Goal: Task Accomplishment & Management: Complete application form

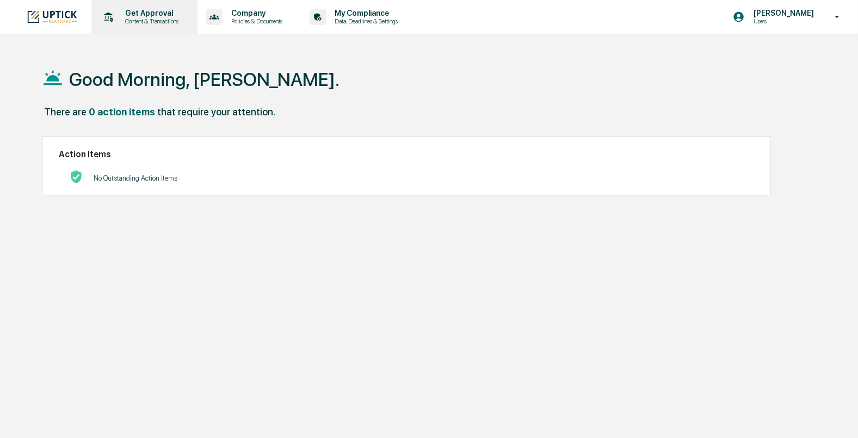
click at [151, 24] on p "Content & Transactions" at bounding box center [150, 21] width 67 height 8
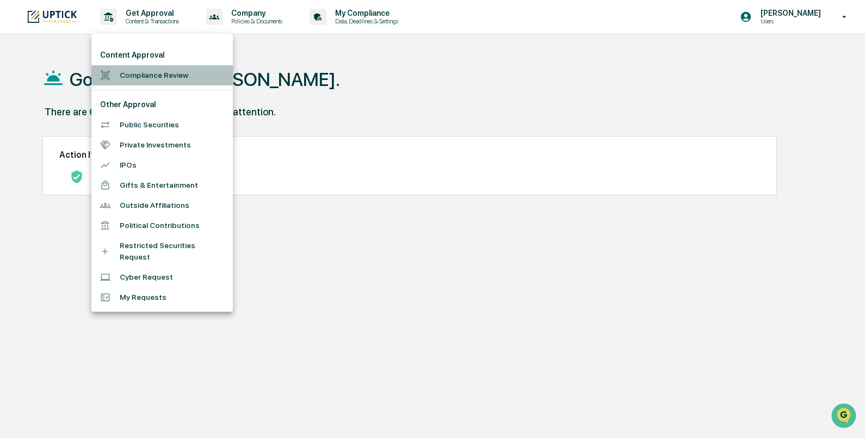
click at [148, 73] on li "Compliance Review" at bounding box center [161, 75] width 141 height 20
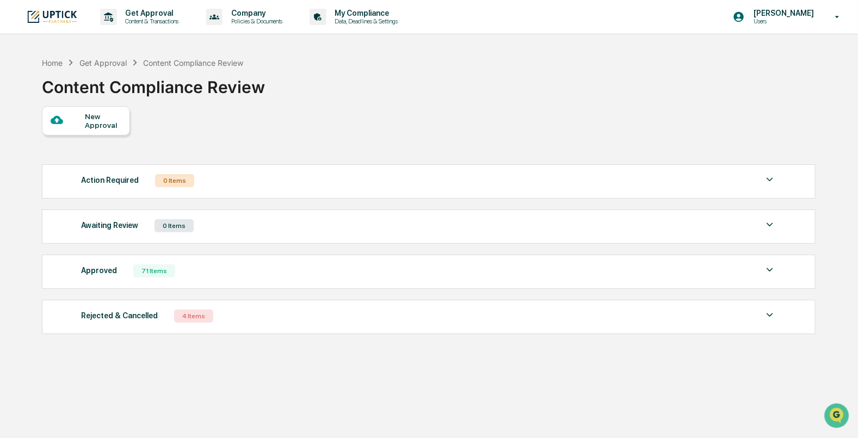
click at [109, 131] on div "New Approval" at bounding box center [86, 120] width 88 height 29
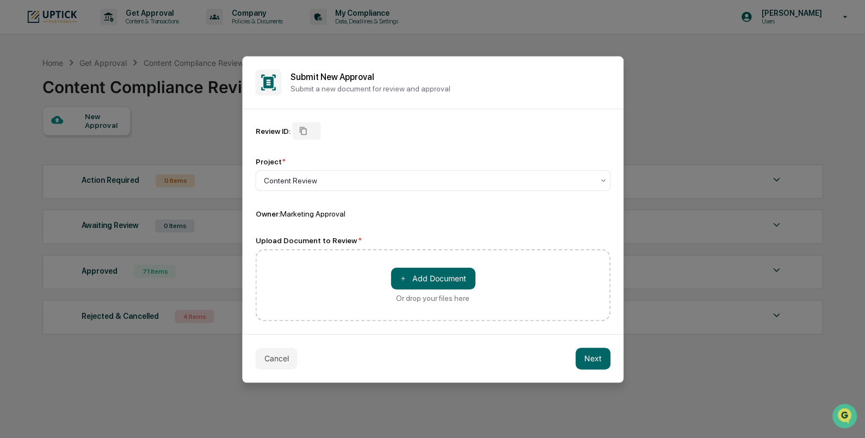
click at [109, 131] on div at bounding box center [432, 219] width 865 height 438
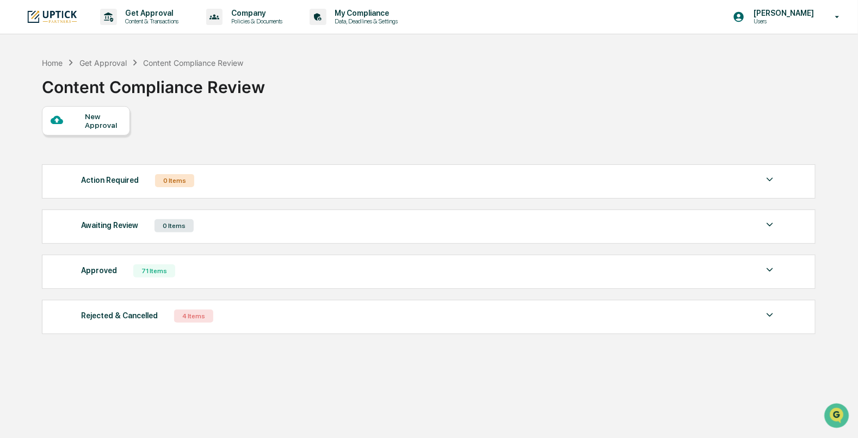
click at [106, 114] on div "New Approval" at bounding box center [103, 120] width 36 height 17
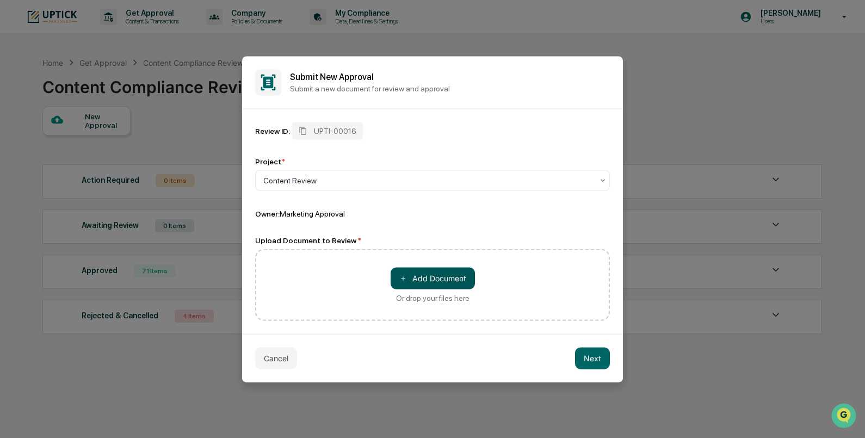
click at [430, 273] on button "＋ Add Document" at bounding box center [432, 278] width 84 height 22
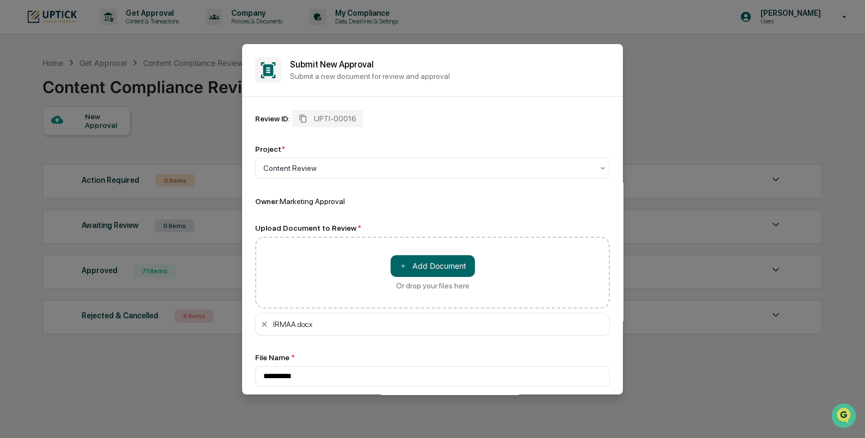
scroll to position [54, 0]
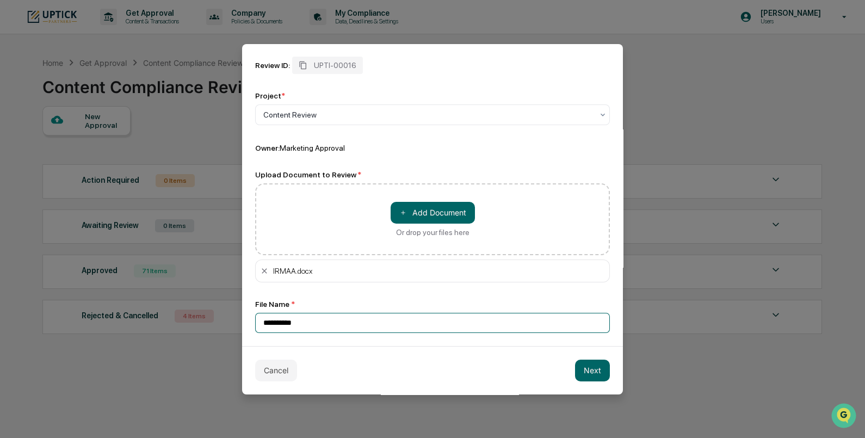
click at [446, 321] on input "**********" at bounding box center [432, 323] width 355 height 20
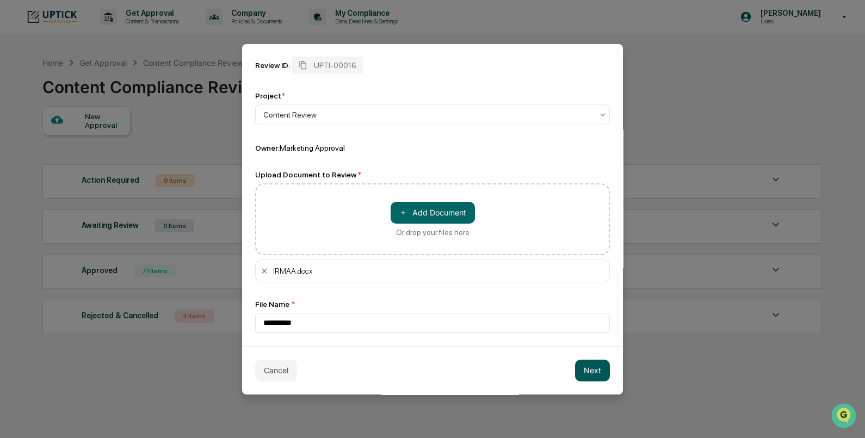
click at [577, 375] on button "Next" at bounding box center [592, 370] width 35 height 22
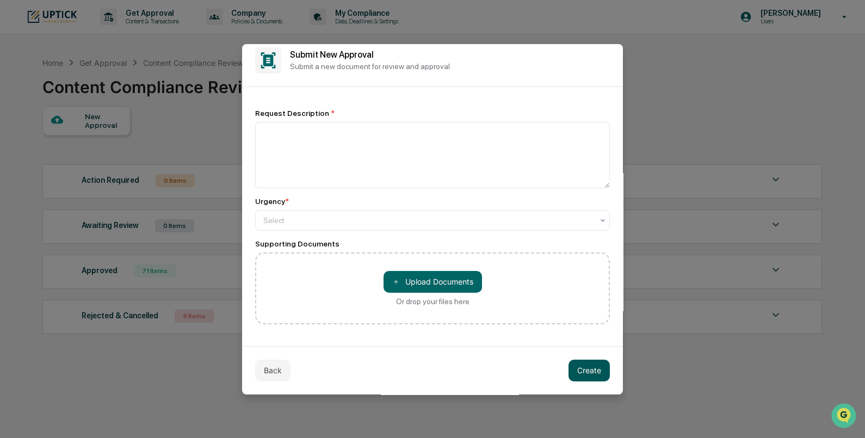
scroll to position [10, 0]
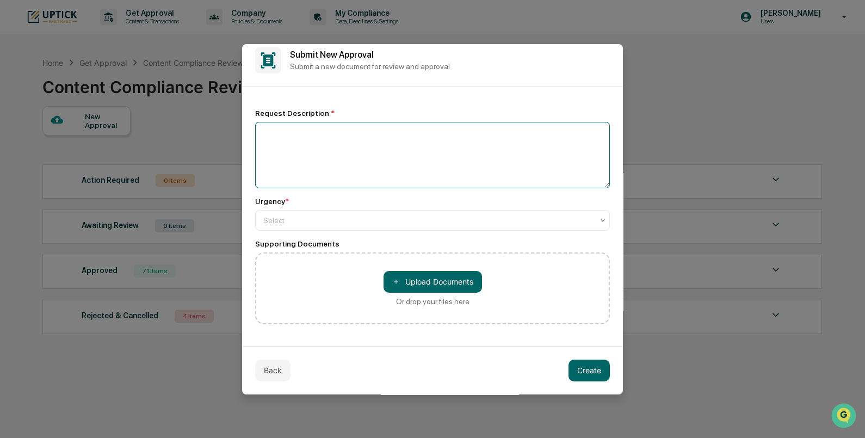
click at [374, 163] on textarea at bounding box center [432, 155] width 355 height 66
type textarea "**********"
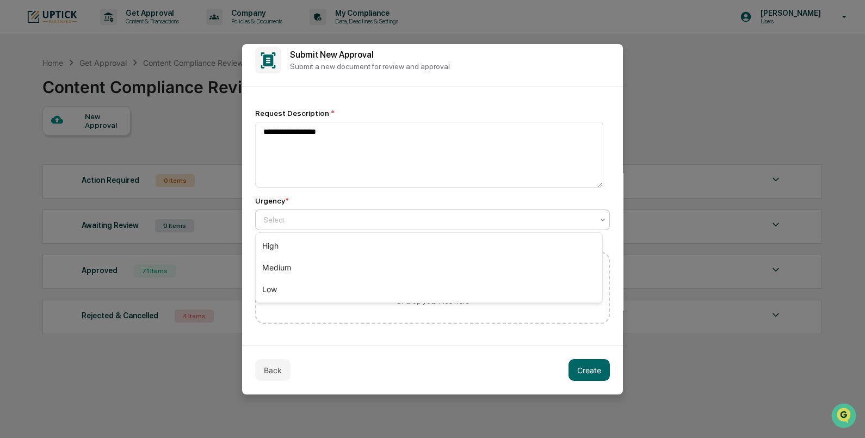
click at [376, 217] on div at bounding box center [428, 219] width 330 height 11
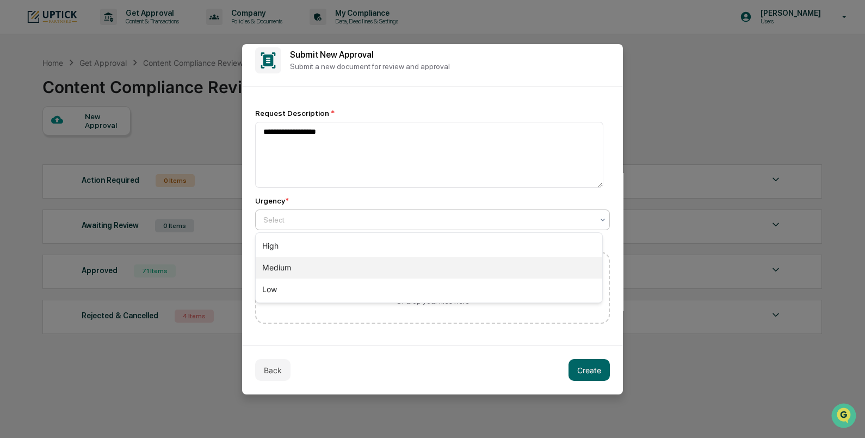
click at [370, 266] on div "Medium" at bounding box center [429, 268] width 347 height 22
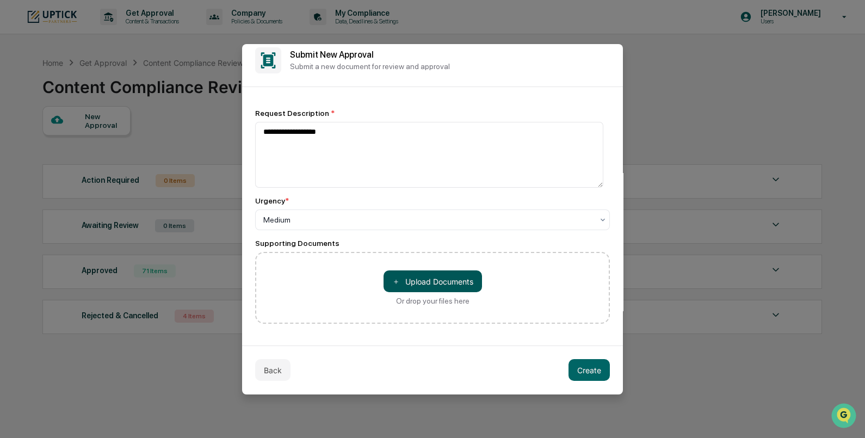
click at [390, 271] on button "＋ Upload Documents" at bounding box center [432, 281] width 98 height 22
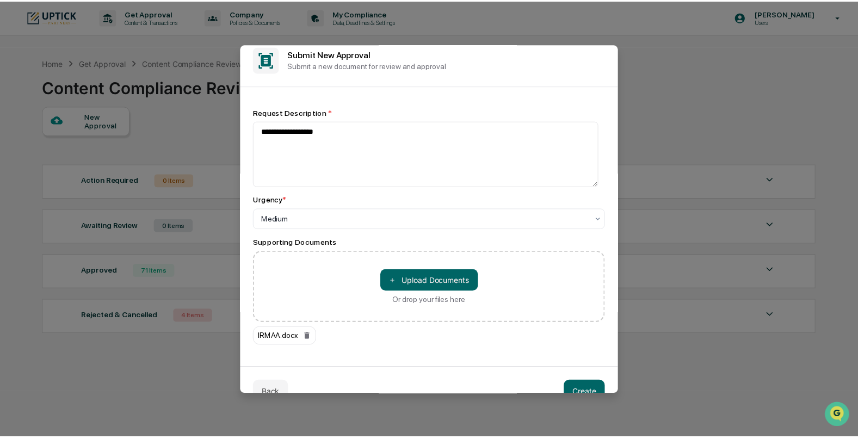
scroll to position [33, 0]
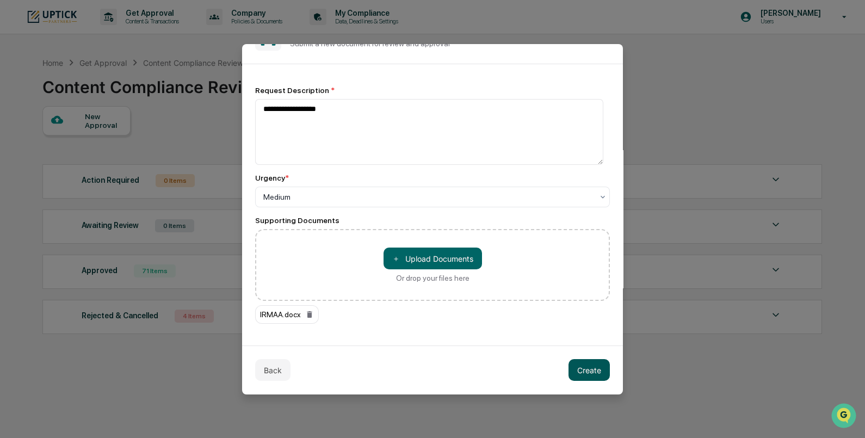
click at [578, 368] on button "Create" at bounding box center [588, 370] width 41 height 22
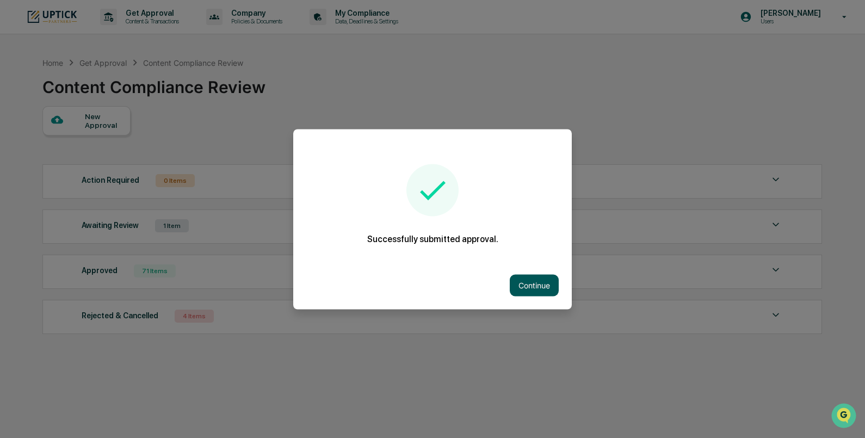
click at [534, 287] on button "Continue" at bounding box center [534, 285] width 49 height 22
